Goal: Task Accomplishment & Management: Manage account settings

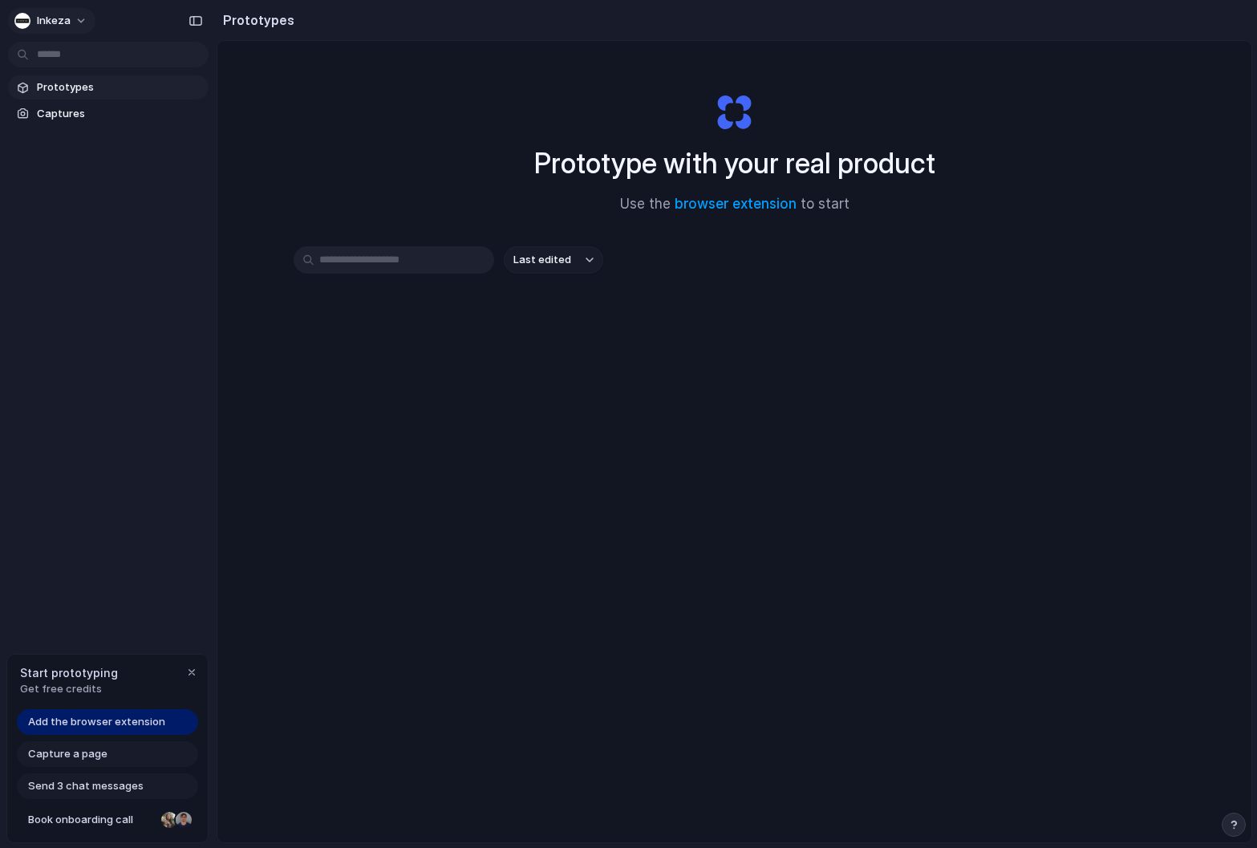
click at [84, 17] on button "Inkeza" at bounding box center [51, 21] width 87 height 26
click at [76, 58] on span "Settings" at bounding box center [59, 57] width 44 height 16
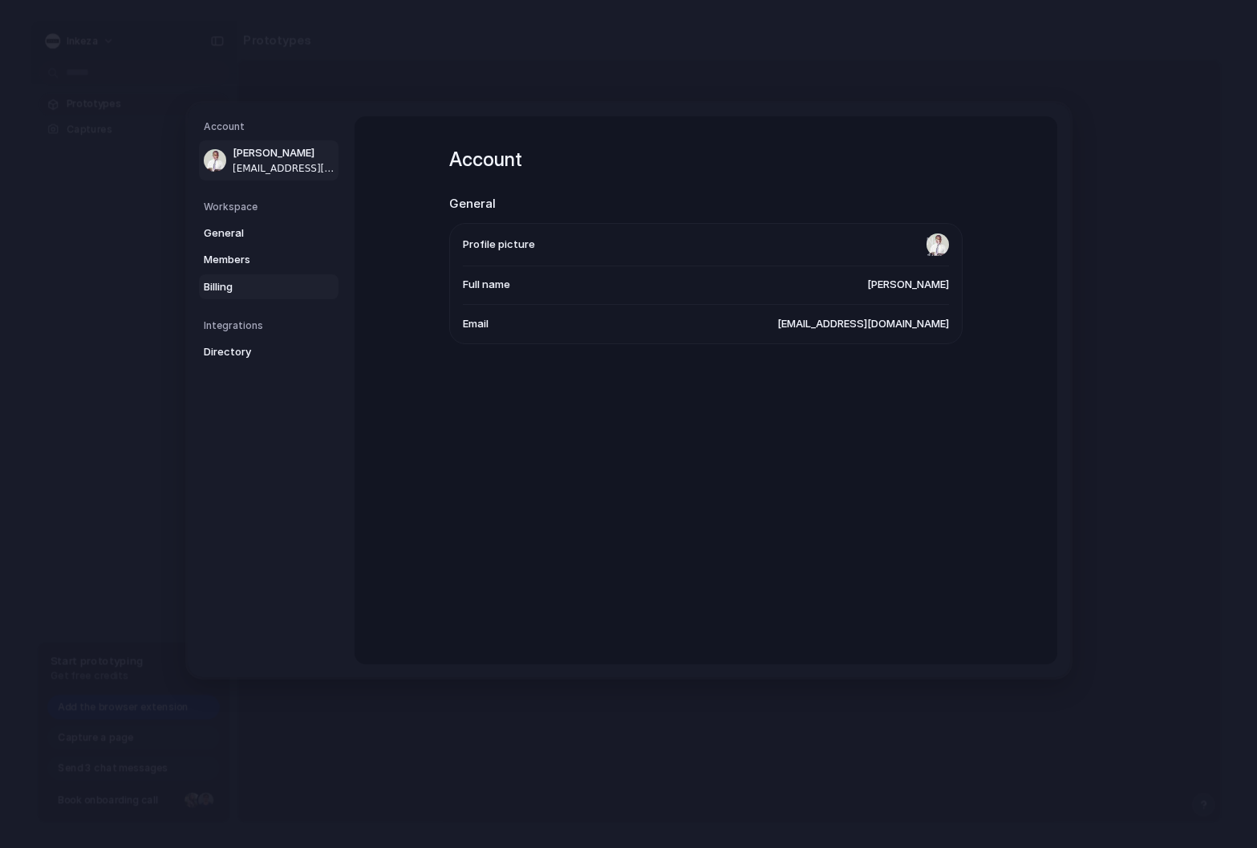
click at [238, 279] on span "Billing" at bounding box center [255, 286] width 103 height 16
